Goal: Transaction & Acquisition: Purchase product/service

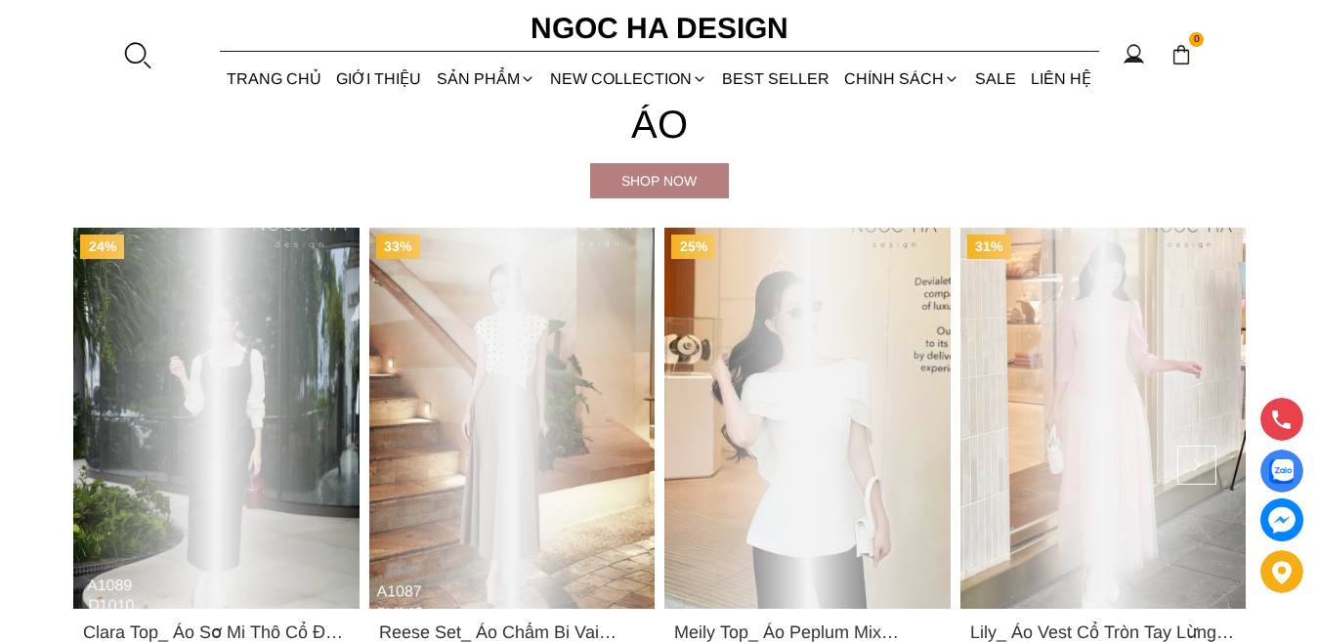
scroll to position [1759, 0]
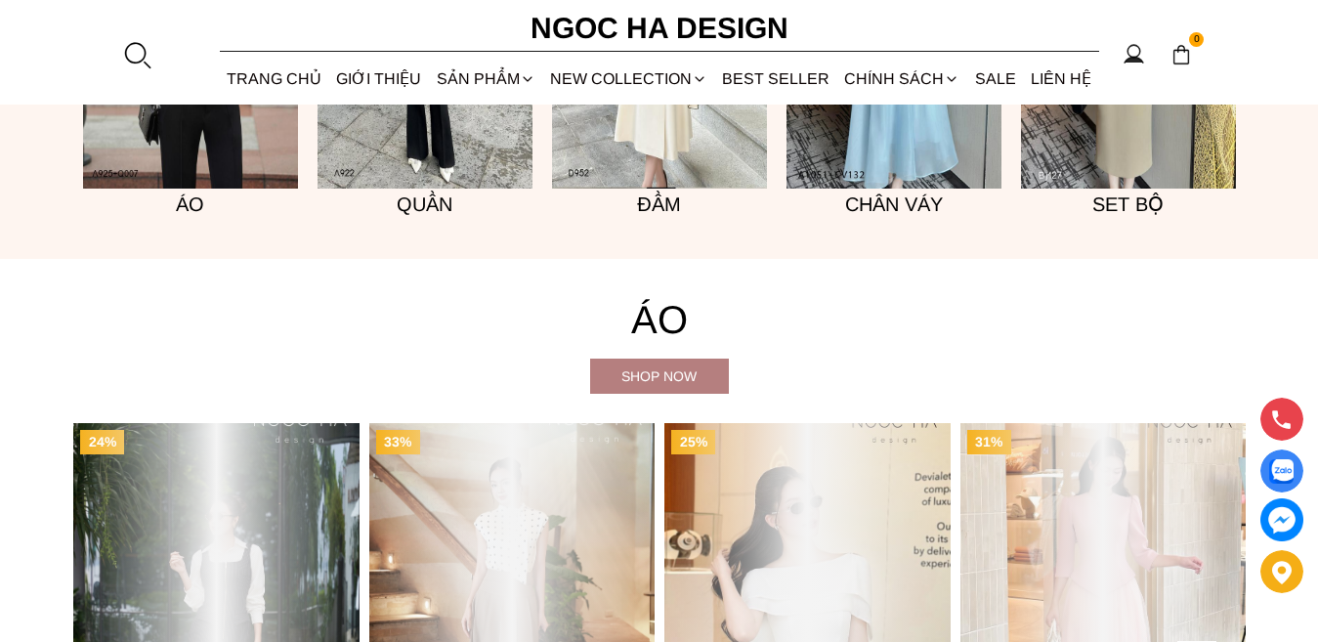
click at [895, 189] on img at bounding box center [894, 27] width 215 height 323
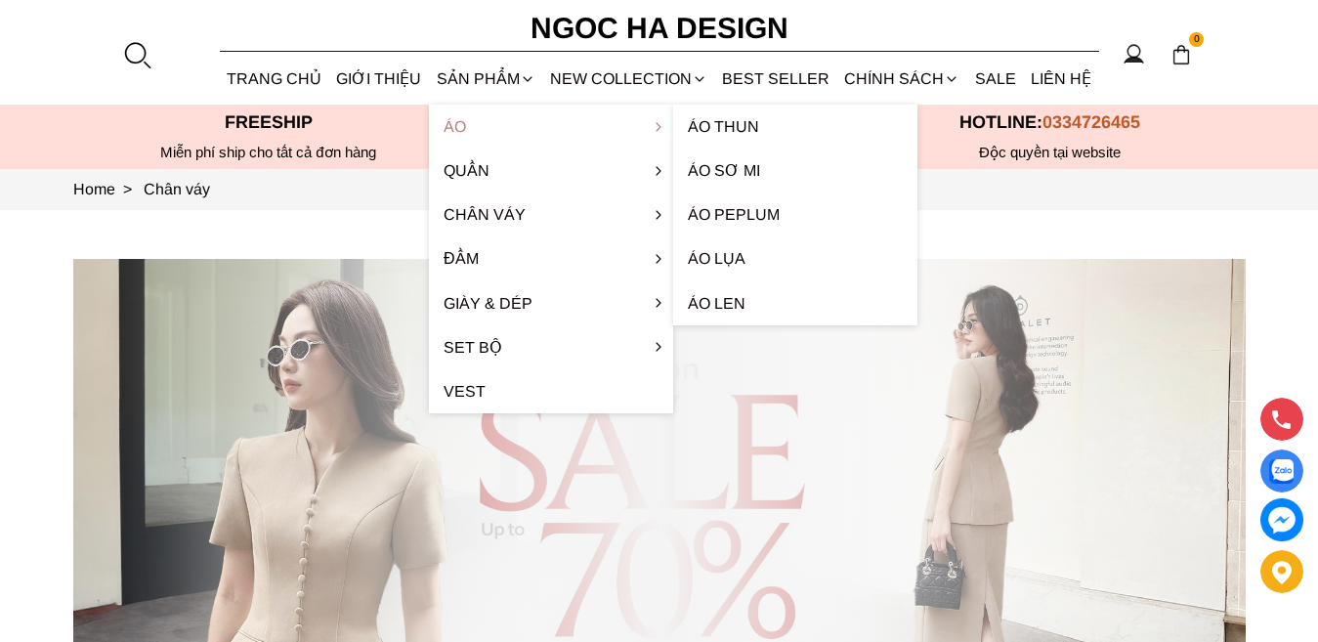
click at [539, 149] on link "Áo" at bounding box center [551, 127] width 244 height 44
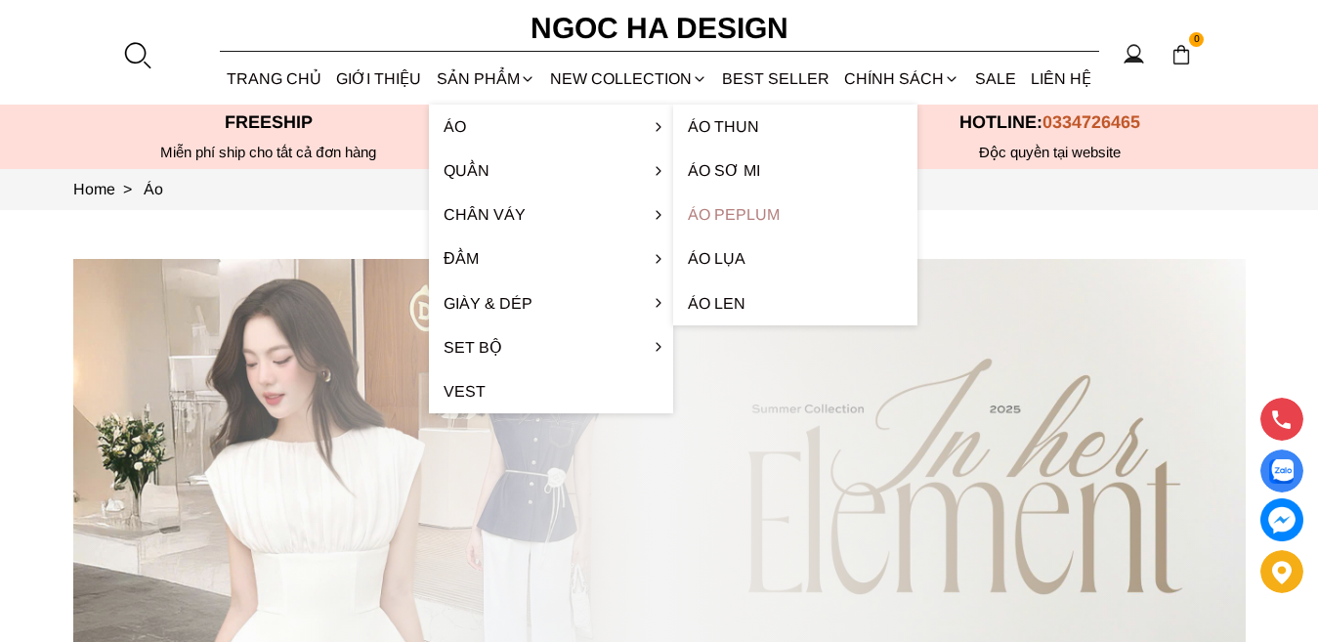
click at [856, 237] on link "Áo Peplum" at bounding box center [795, 215] width 244 height 44
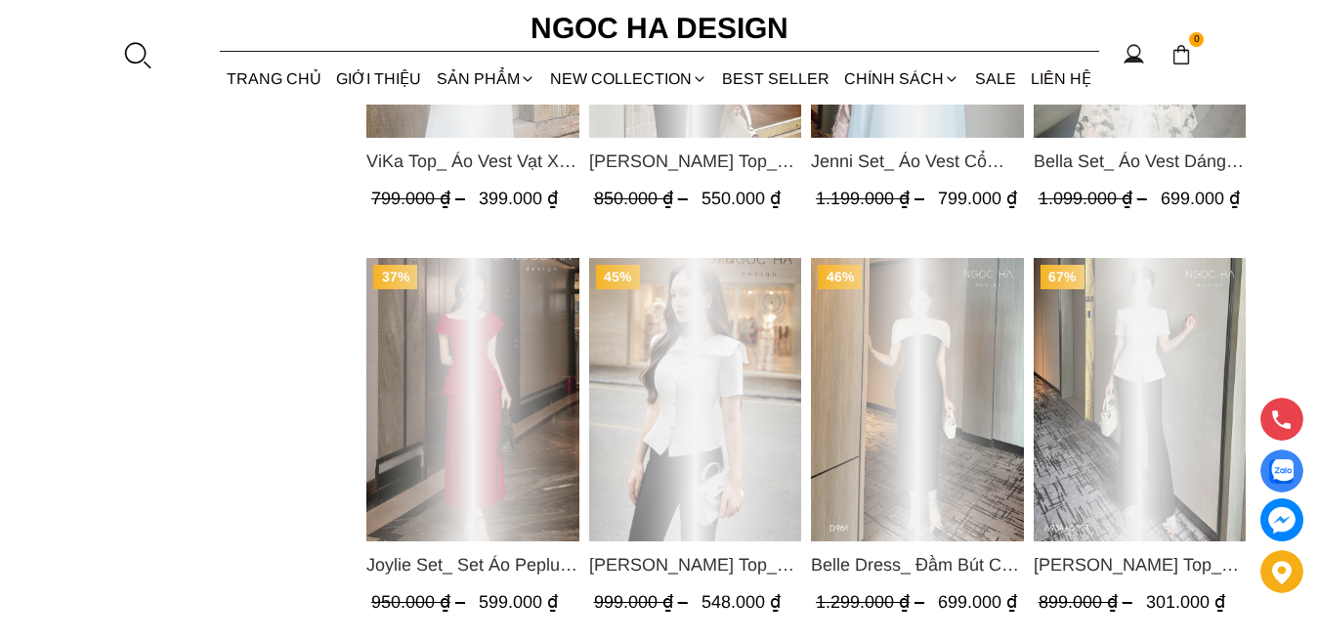
scroll to position [2150, 0]
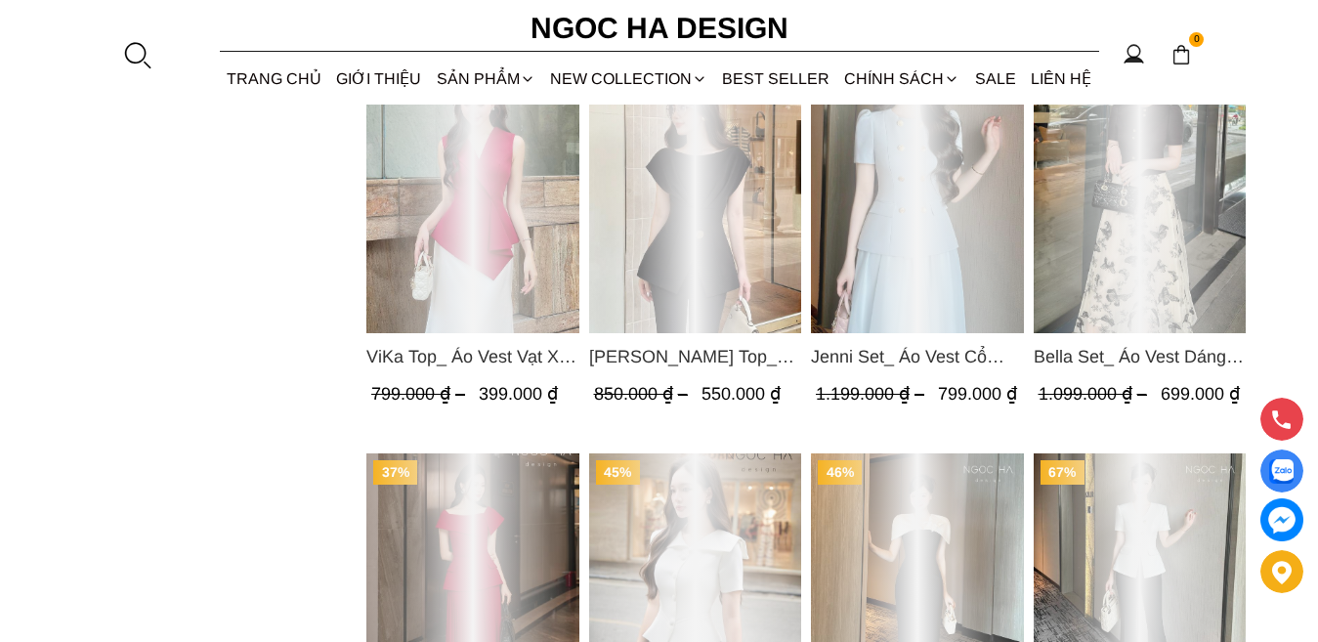
click at [912, 333] on div "Product image - Jenni Set_ Áo Vest Cổ Tròn Đính Cúc, Chân Váy Tơ Màu Xanh A1051…" at bounding box center [917, 191] width 213 height 283
